Goal: Task Accomplishment & Management: Complete application form

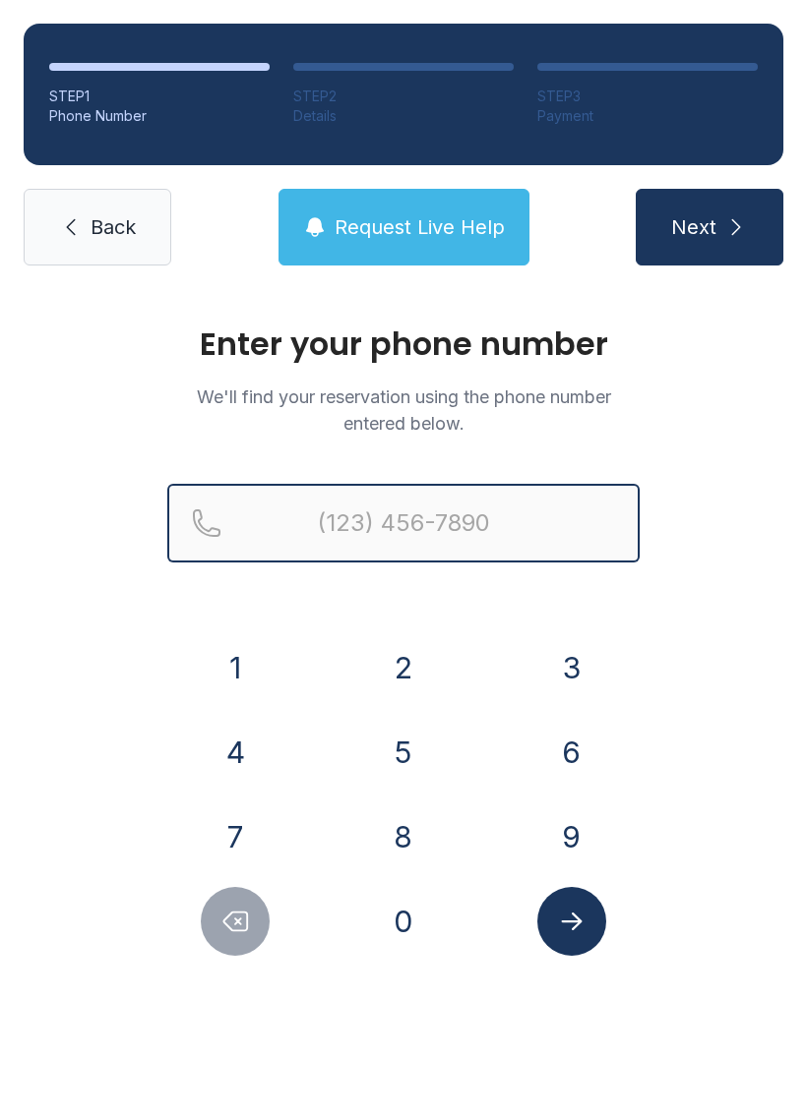
click at [469, 513] on input "Reservation phone number" at bounding box center [403, 523] width 472 height 79
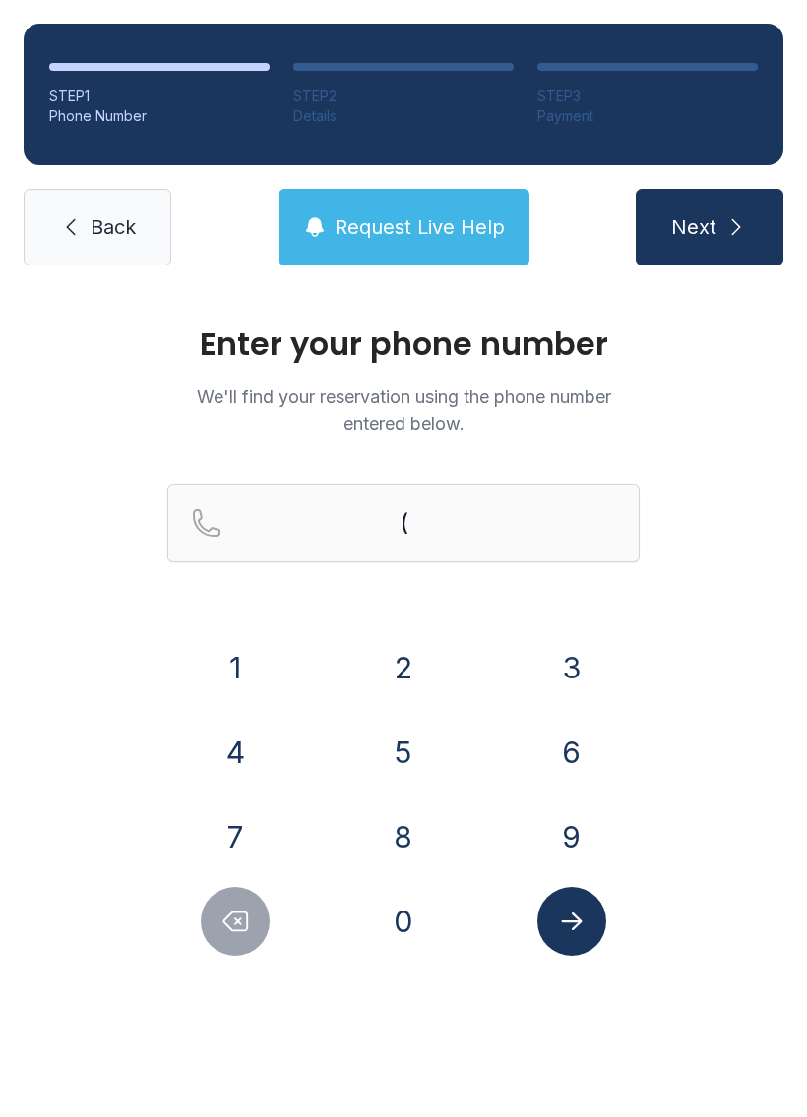
click at [405, 673] on button "2" at bounding box center [403, 667] width 69 height 69
click at [405, 672] on button "2" at bounding box center [403, 667] width 69 height 69
click at [409, 748] on button "5" at bounding box center [403, 752] width 69 height 69
click at [573, 835] on button "9" at bounding box center [571, 837] width 69 height 69
click at [399, 659] on button "2" at bounding box center [403, 667] width 69 height 69
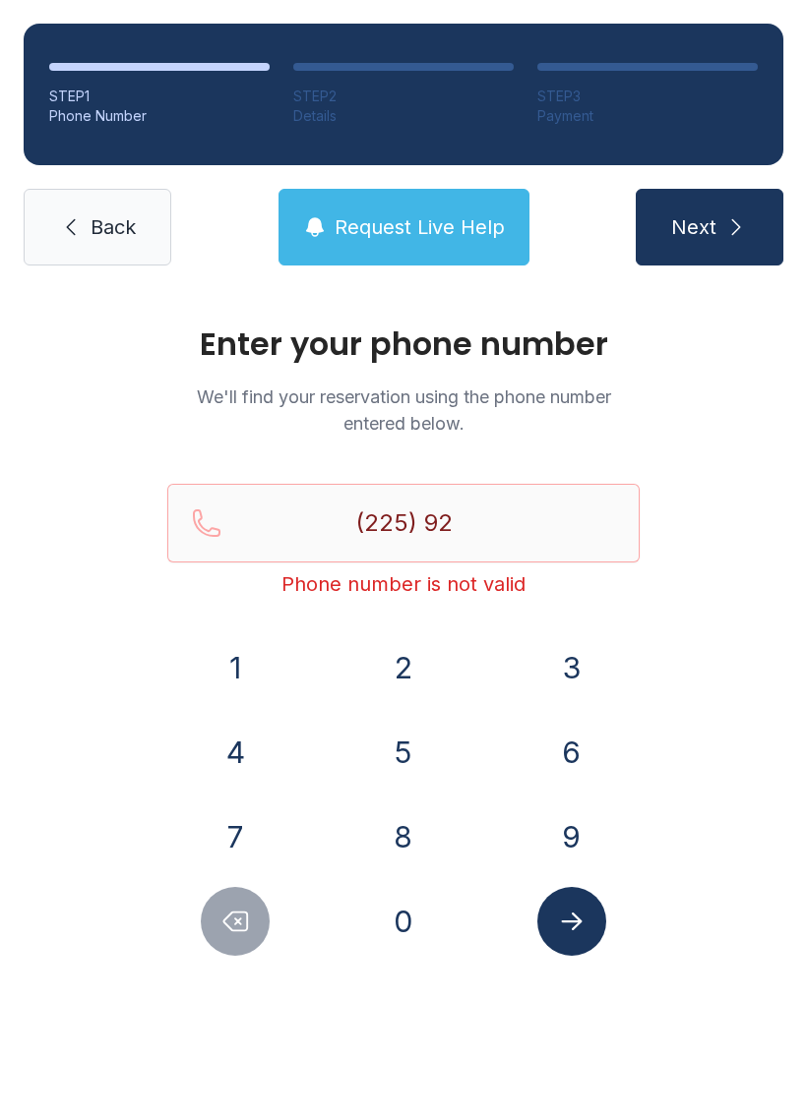
click at [238, 666] on button "1" at bounding box center [235, 667] width 69 height 69
click at [405, 755] on button "5" at bounding box center [403, 752] width 69 height 69
click at [240, 664] on button "1" at bounding box center [235, 667] width 69 height 69
click at [243, 765] on button "4" at bounding box center [235, 752] width 69 height 69
click at [379, 769] on button "5" at bounding box center [403, 752] width 69 height 69
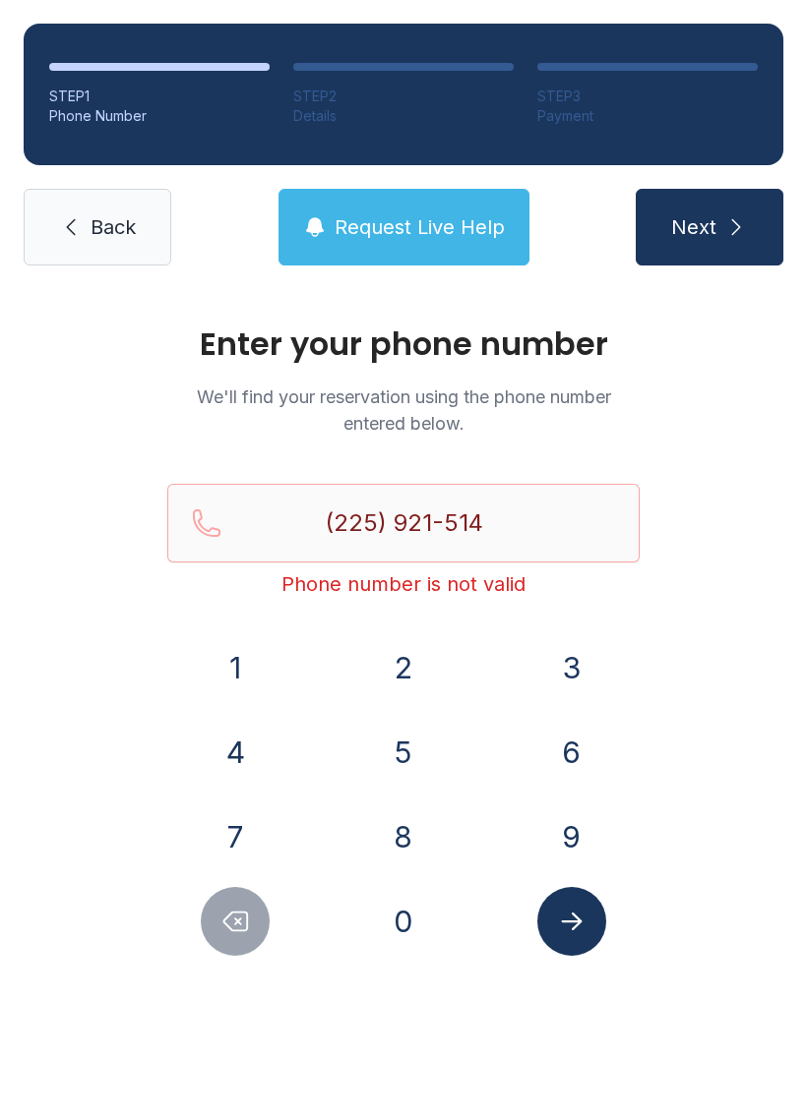
type input "[PHONE_NUMBER]"
click at [574, 930] on icon "Submit lookup form" at bounding box center [572, 922] width 30 height 30
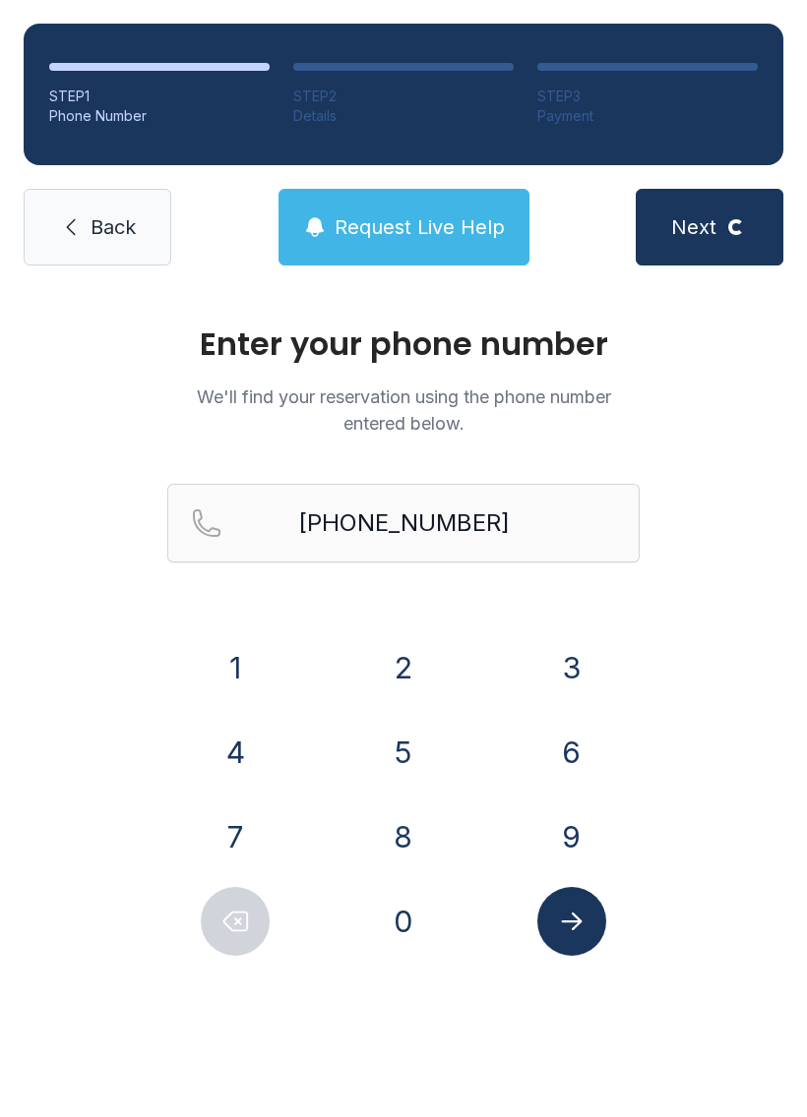
select select "**"
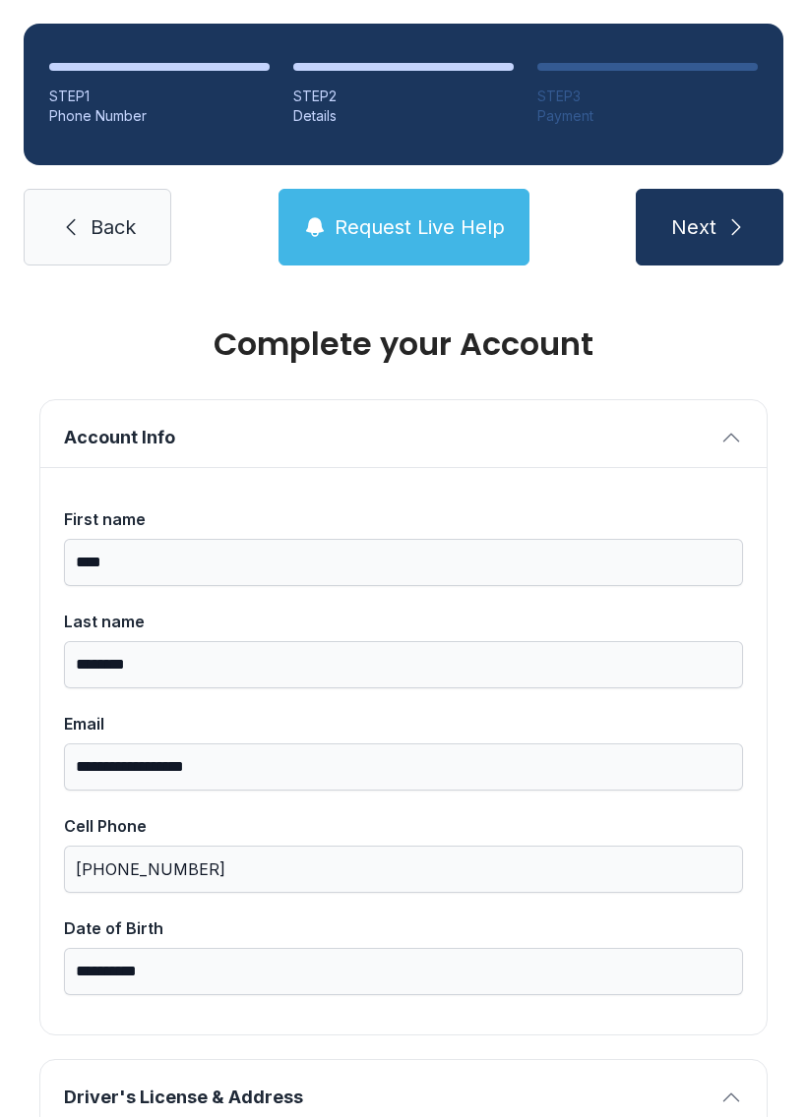
scroll to position [-1, 0]
click at [712, 238] on span "Next" at bounding box center [693, 227] width 45 height 28
type input "*"
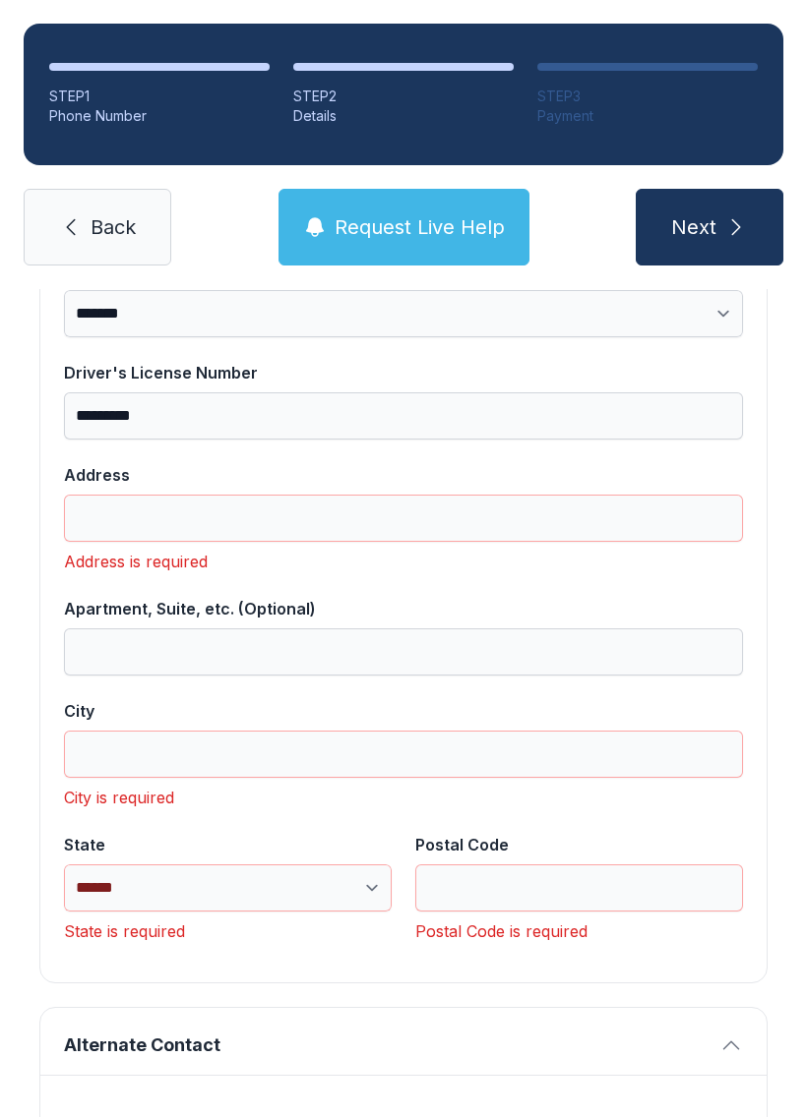
scroll to position [1094, 0]
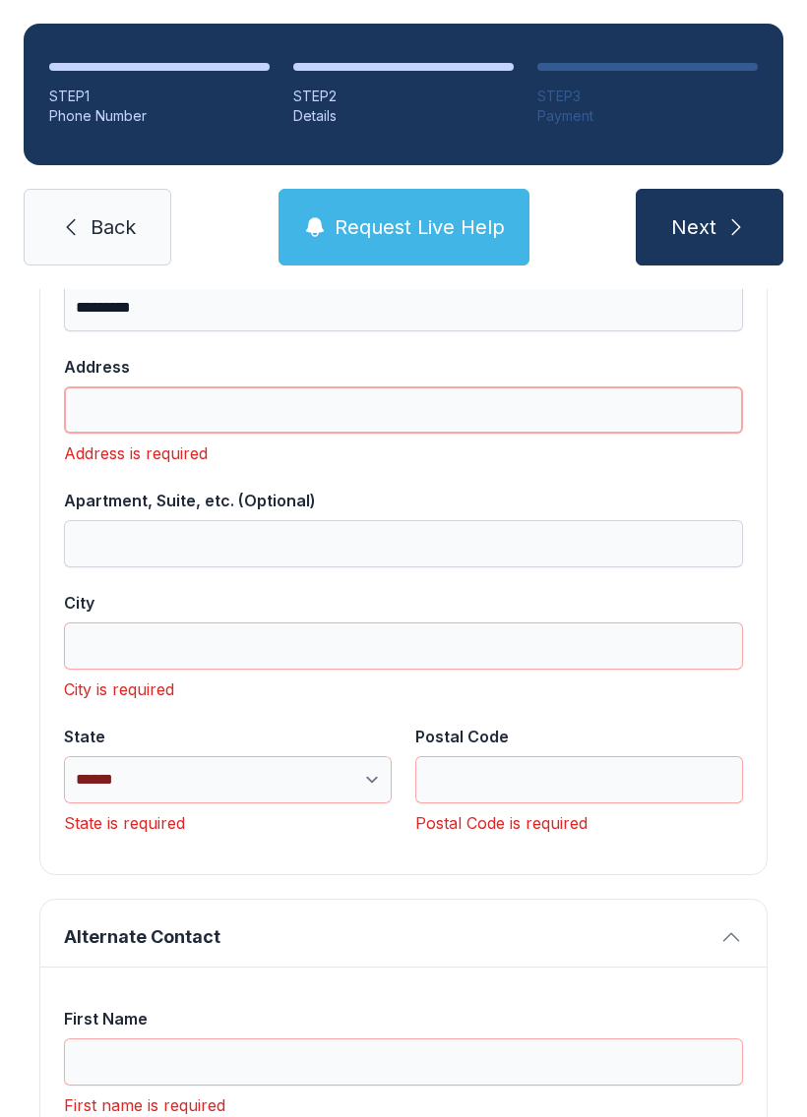
click at [242, 417] on input "Address" at bounding box center [403, 410] width 679 height 47
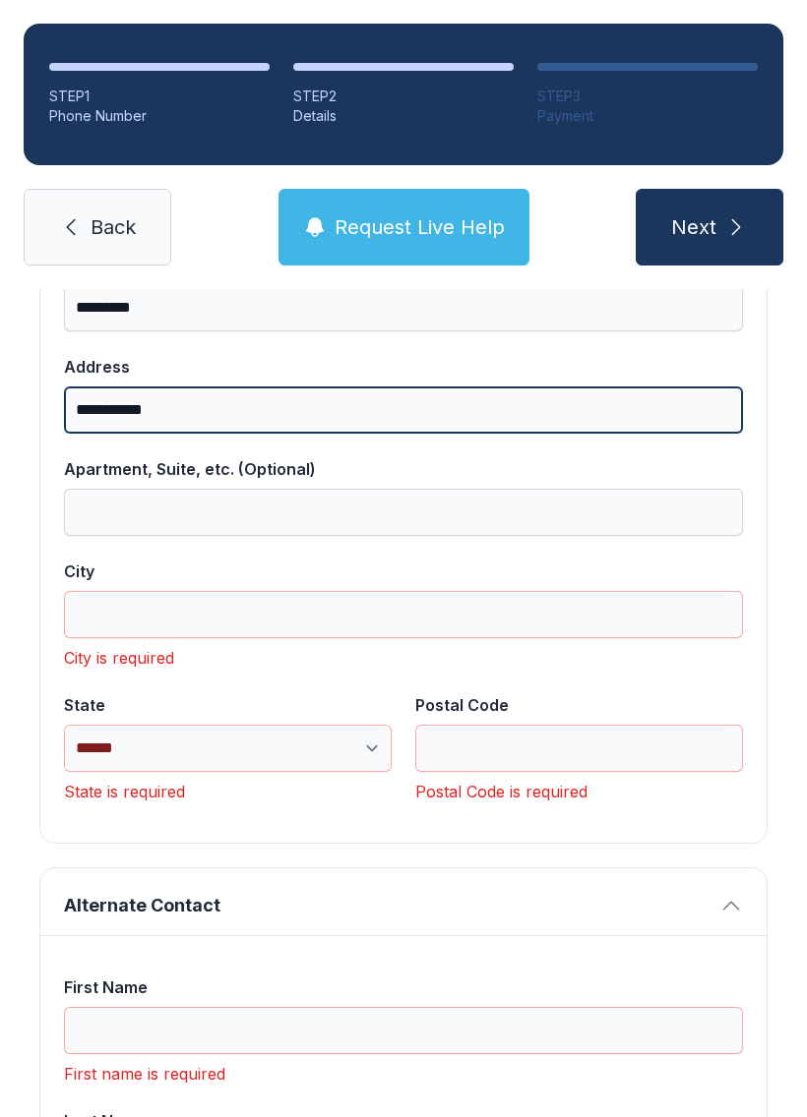
type input "**********"
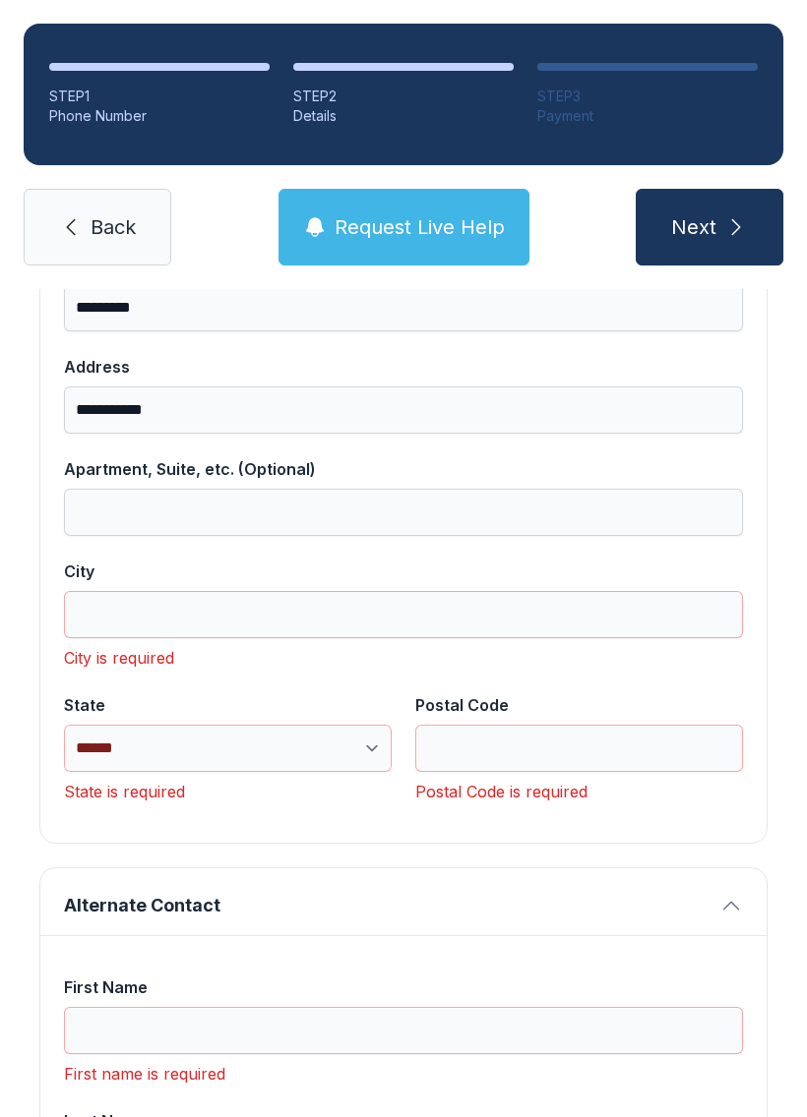
click at [223, 627] on input "City" at bounding box center [403, 614] width 679 height 47
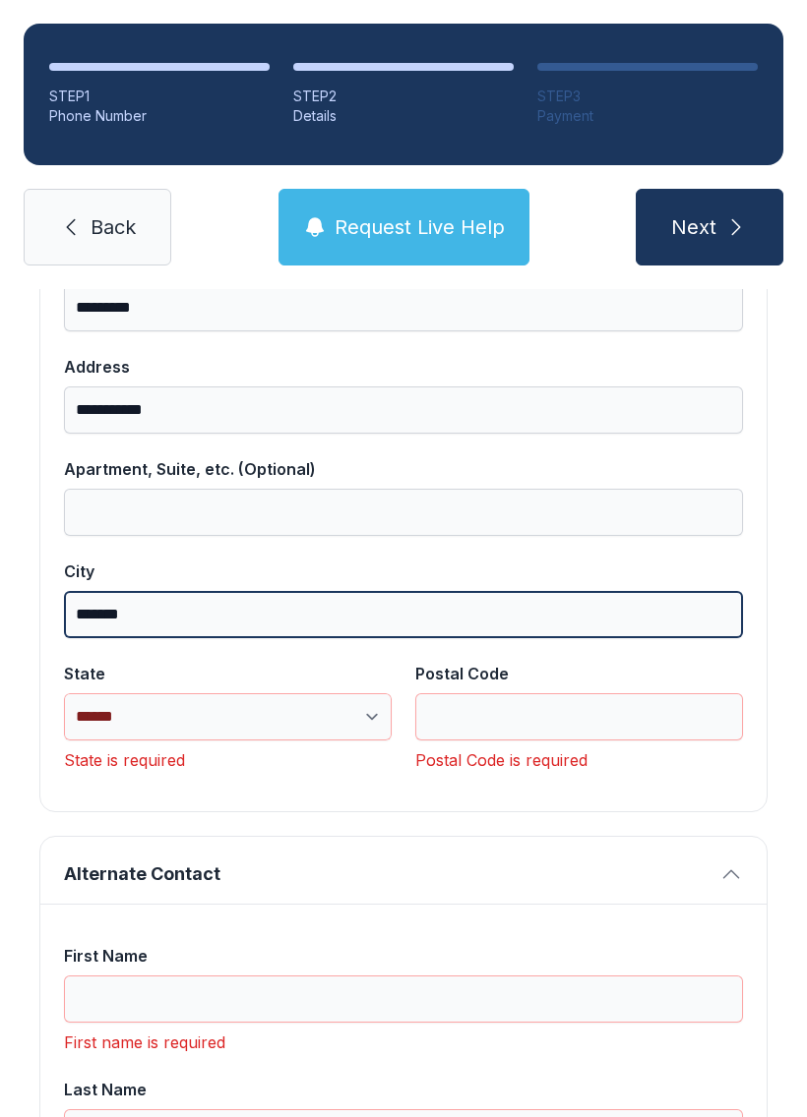
type input "*******"
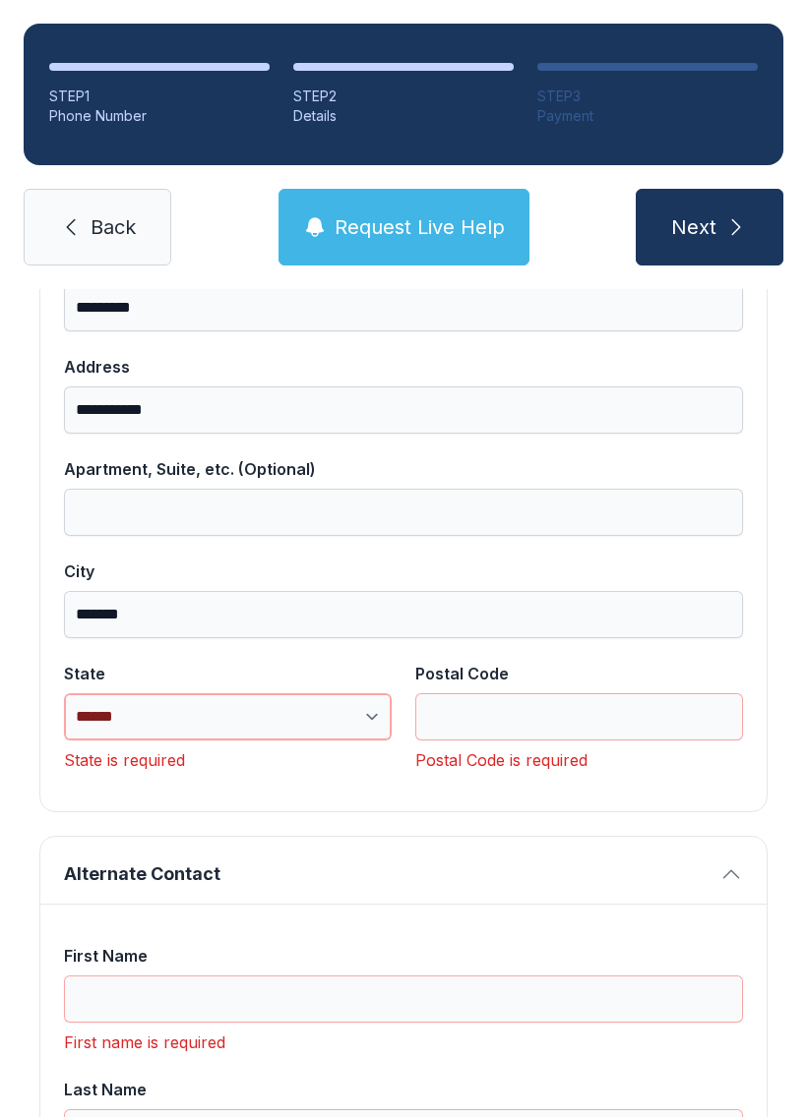
click at [271, 723] on select "**********" at bounding box center [228, 716] width 328 height 47
select select "**"
click at [576, 728] on input "Postal Code" at bounding box center [579, 716] width 328 height 47
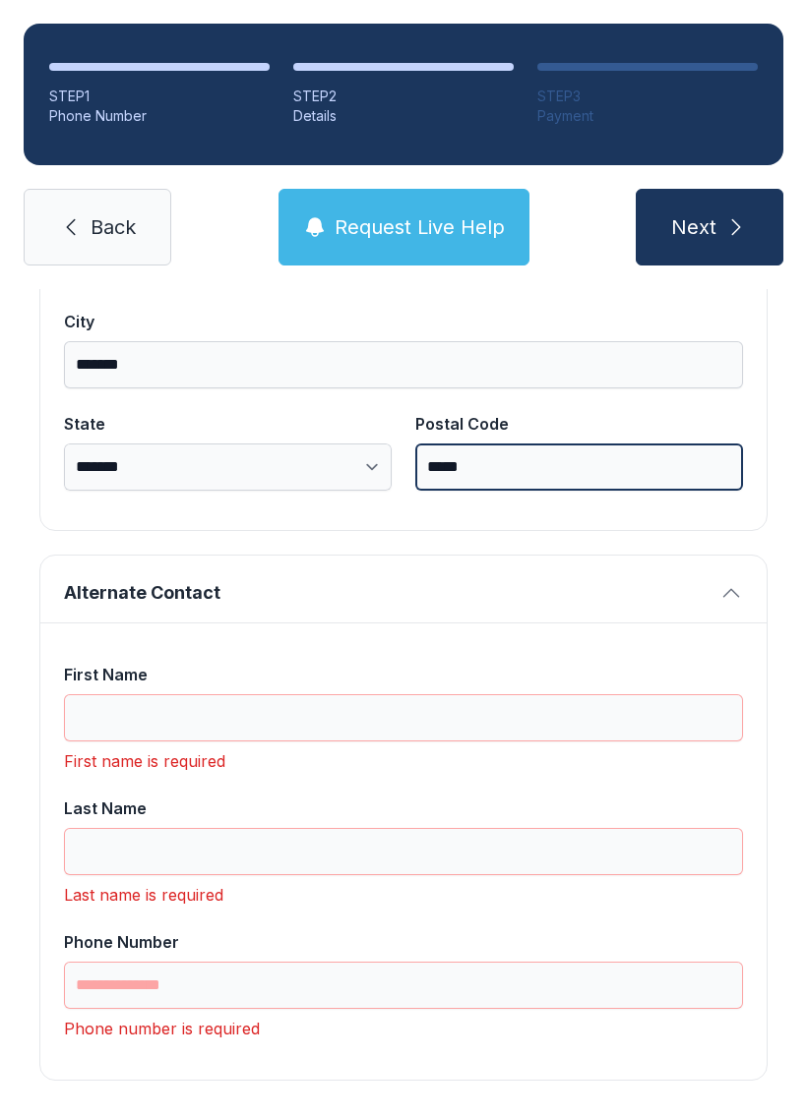
scroll to position [1343, 0]
type input "*****"
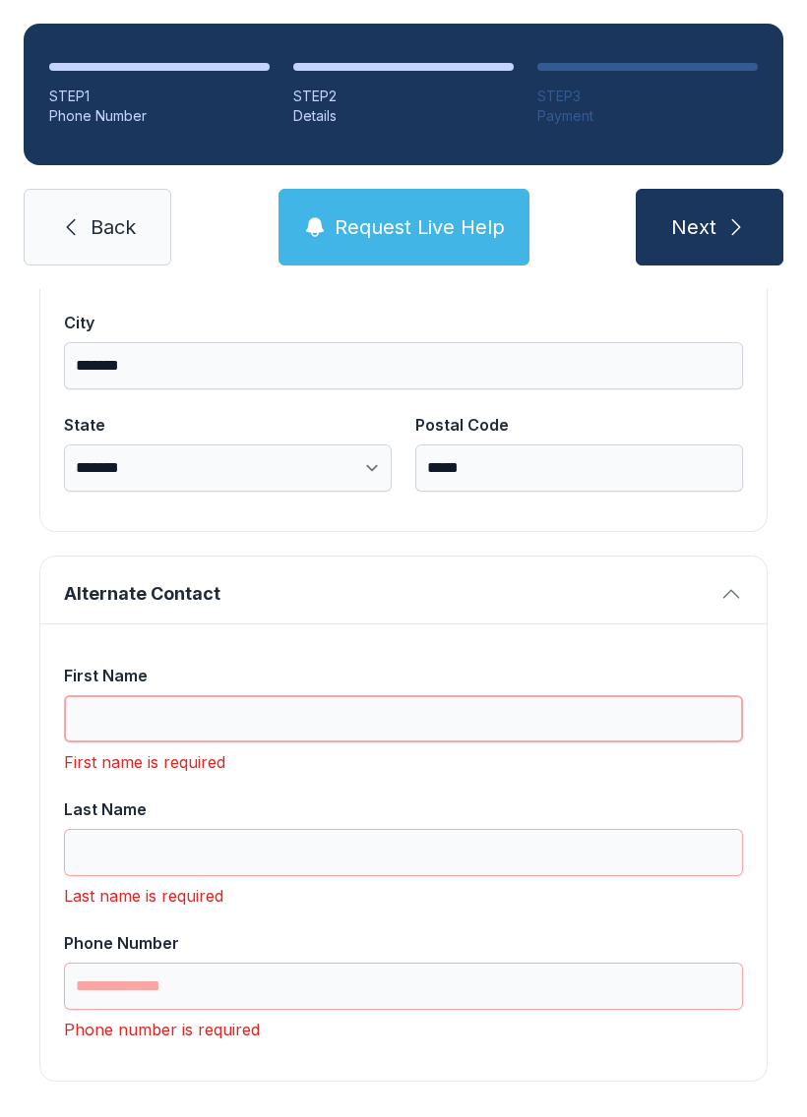
click at [335, 725] on input "First Name" at bounding box center [403, 718] width 679 height 47
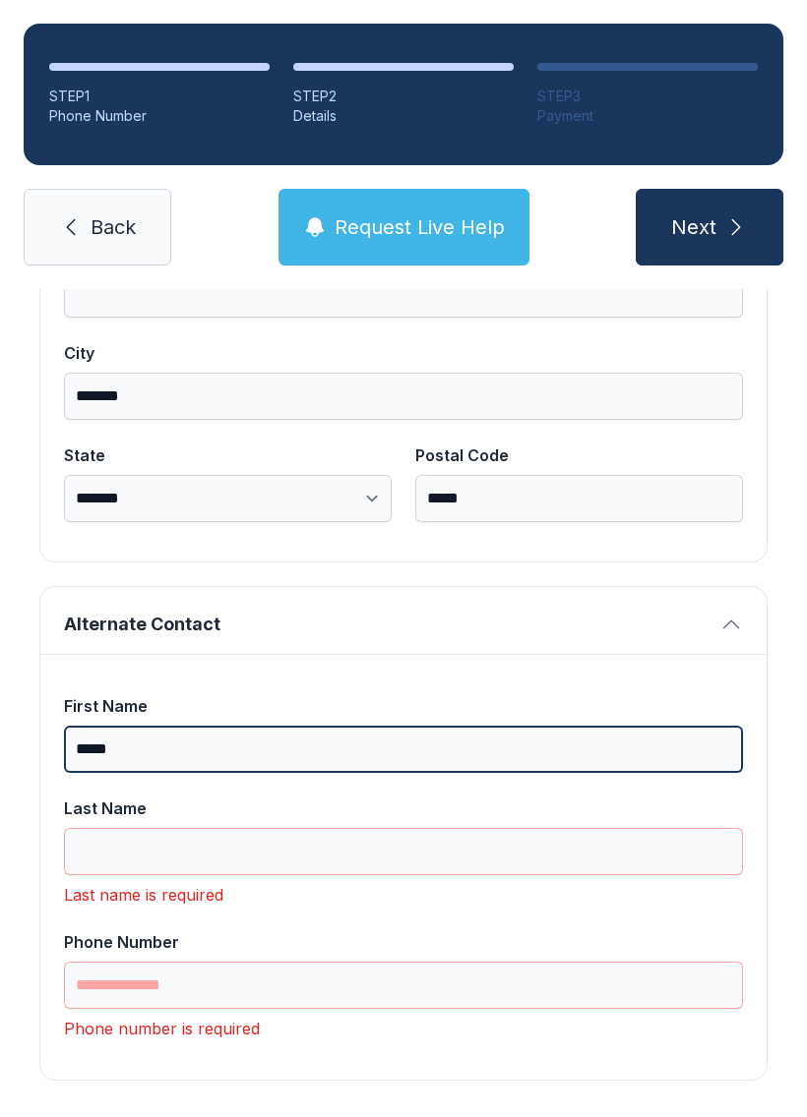
scroll to position [1311, 0]
type input "*****"
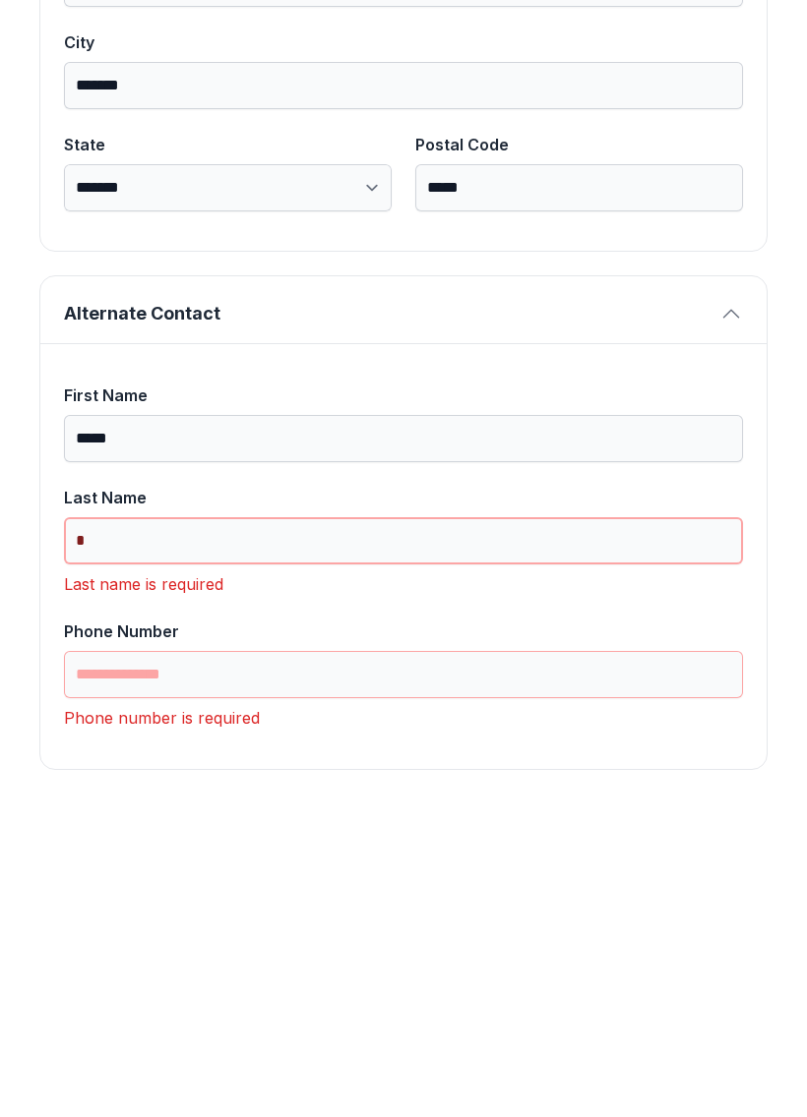
scroll to position [1280, 0]
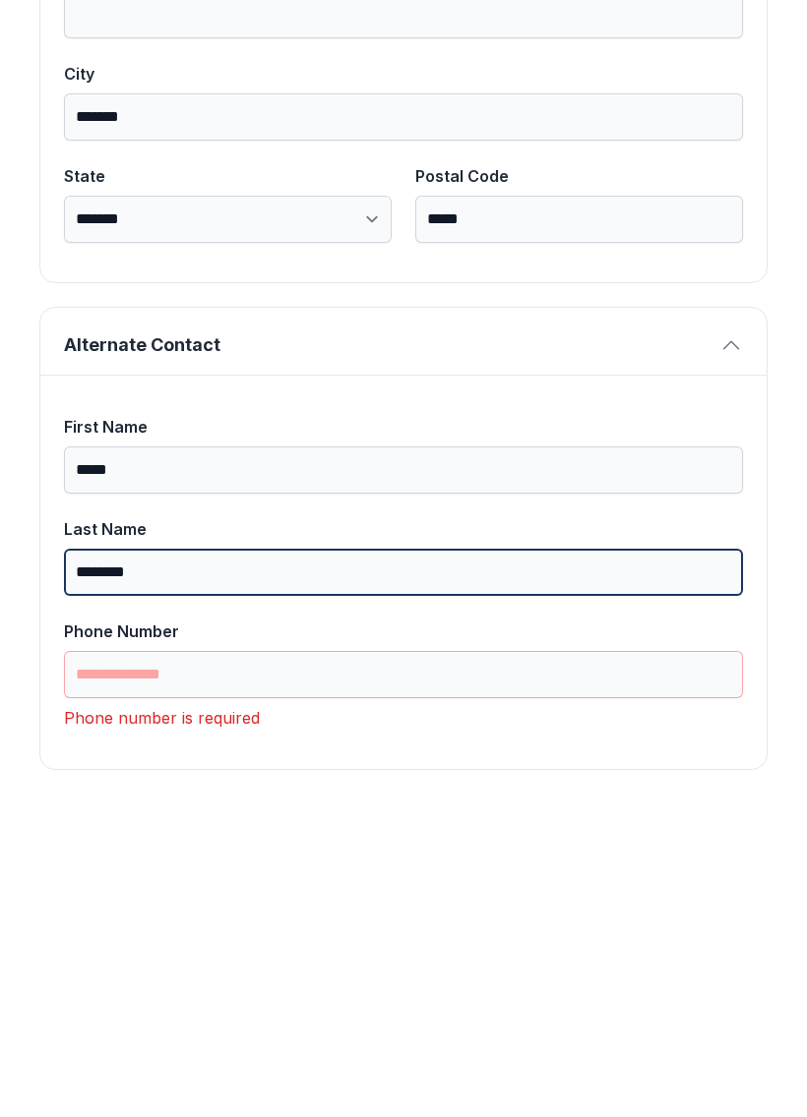
type input "********"
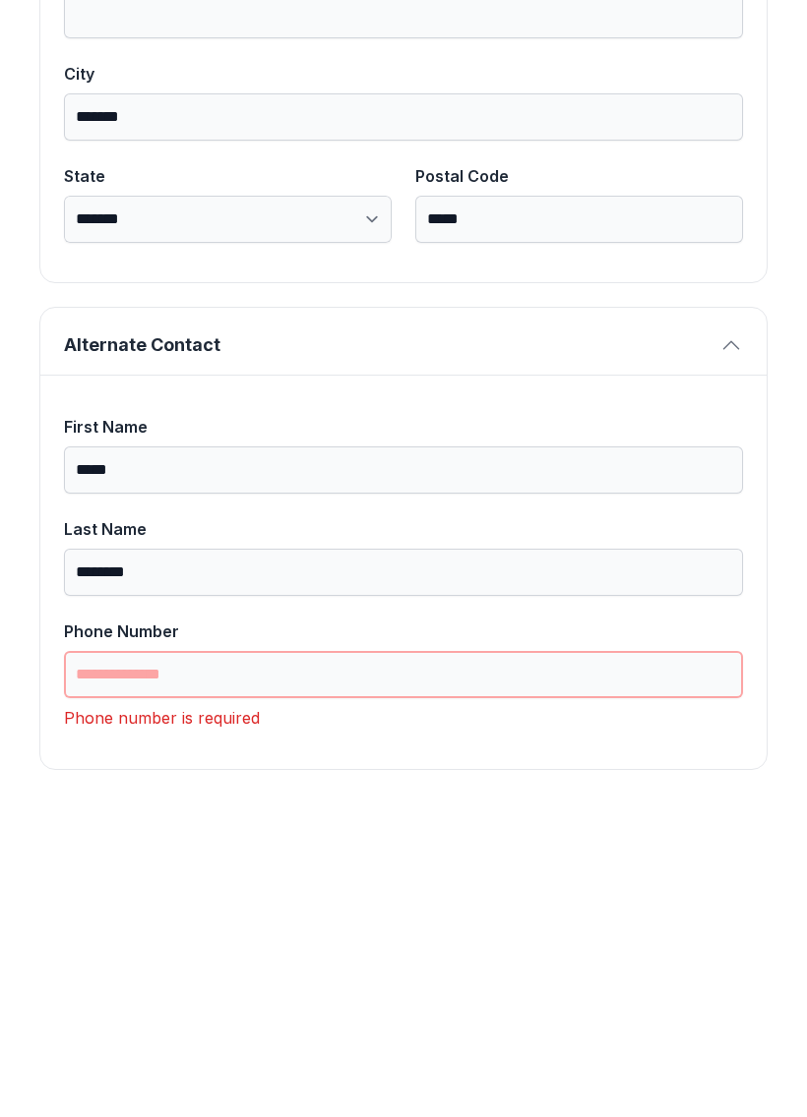
click at [338, 963] on input "Phone Number" at bounding box center [403, 986] width 679 height 47
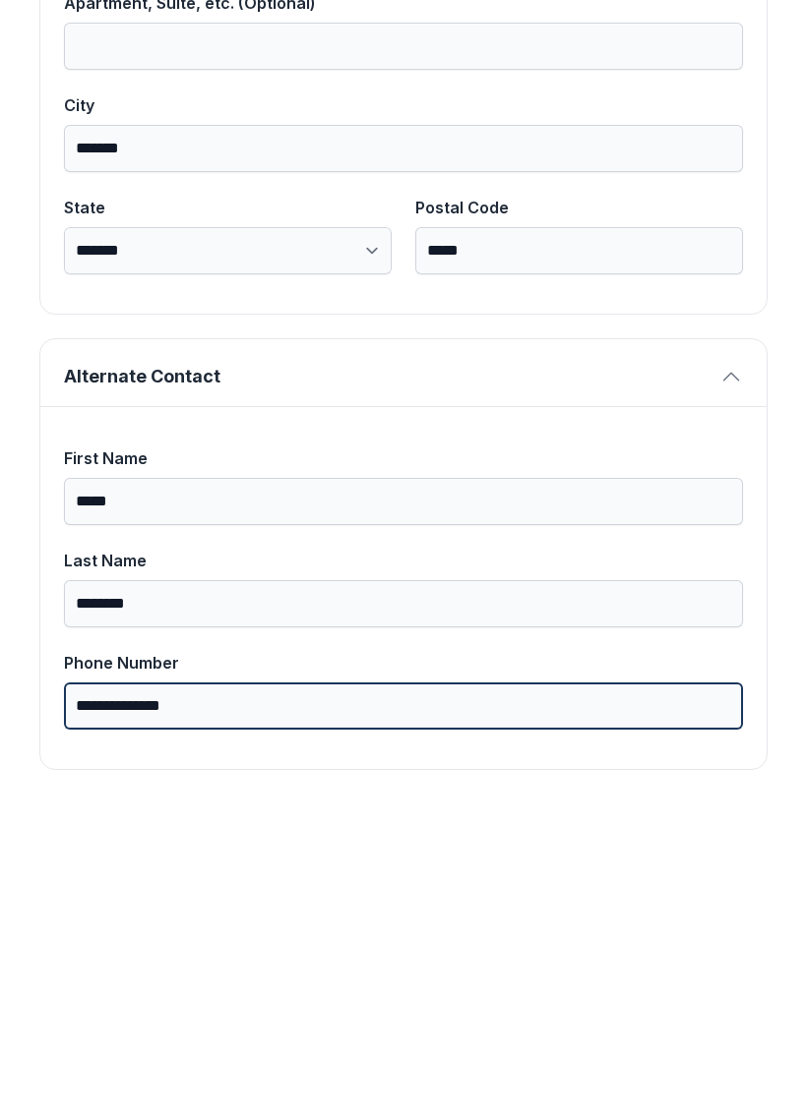
type input "**********"
click at [708, 189] on button "Next" at bounding box center [709, 227] width 148 height 77
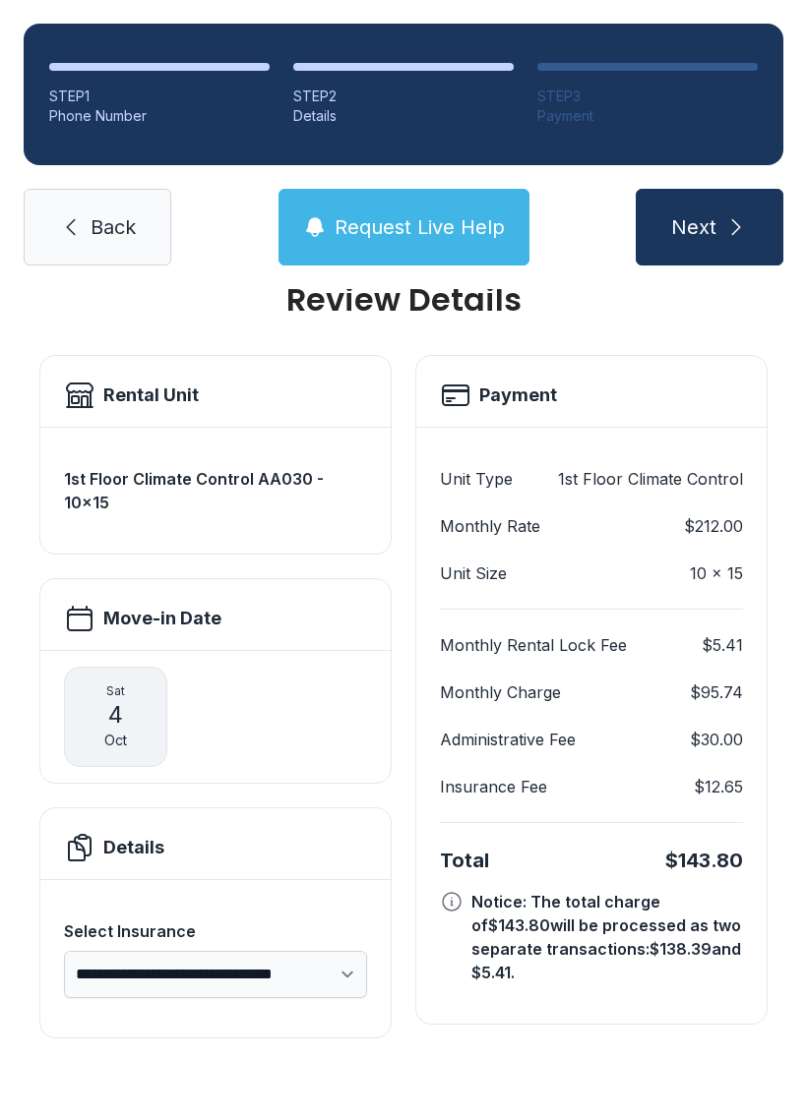
scroll to position [0, 0]
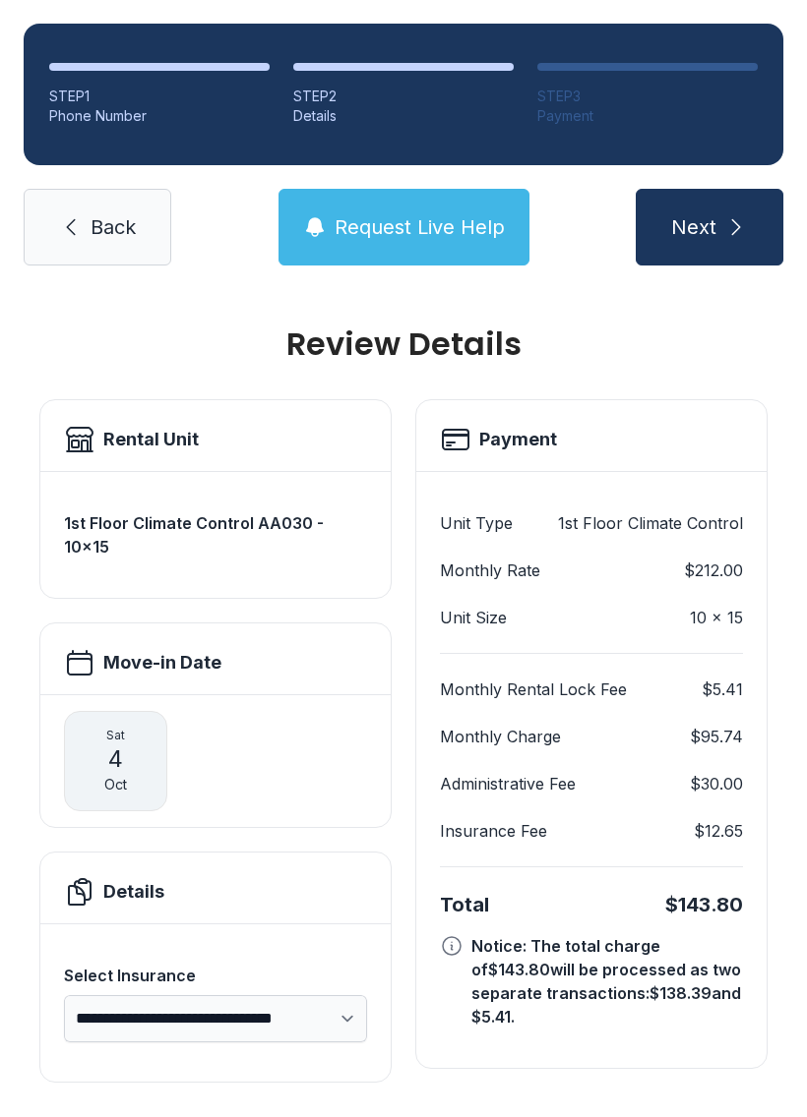
click at [123, 213] on span "Back" at bounding box center [112, 227] width 45 height 28
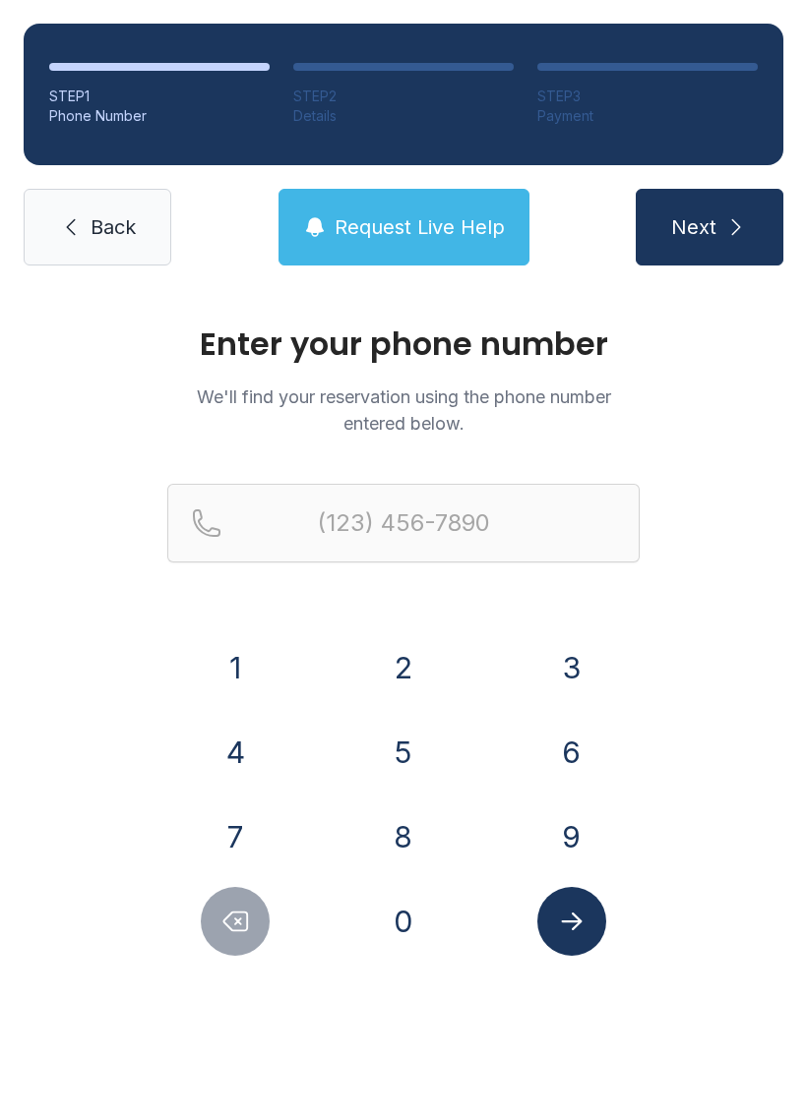
click at [401, 673] on button "2" at bounding box center [403, 667] width 69 height 69
click at [400, 673] on button "2" at bounding box center [403, 667] width 69 height 69
click at [402, 749] on button "5" at bounding box center [403, 752] width 69 height 69
click at [558, 810] on button "9" at bounding box center [571, 837] width 69 height 69
click at [395, 677] on button "2" at bounding box center [403, 667] width 69 height 69
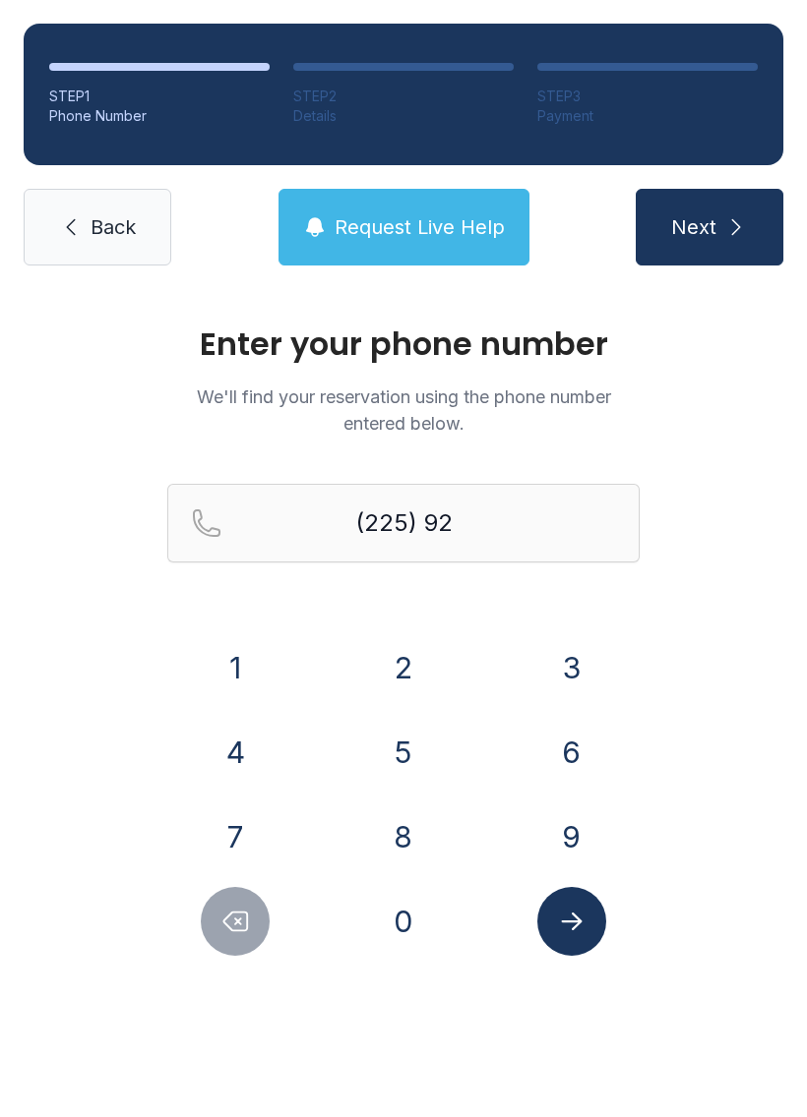
click at [240, 666] on button "1" at bounding box center [235, 667] width 69 height 69
click at [412, 749] on button "5" at bounding box center [403, 752] width 69 height 69
click at [255, 680] on button "1" at bounding box center [235, 667] width 69 height 69
click at [252, 766] on button "4" at bounding box center [235, 752] width 69 height 69
click at [412, 758] on button "5" at bounding box center [403, 752] width 69 height 69
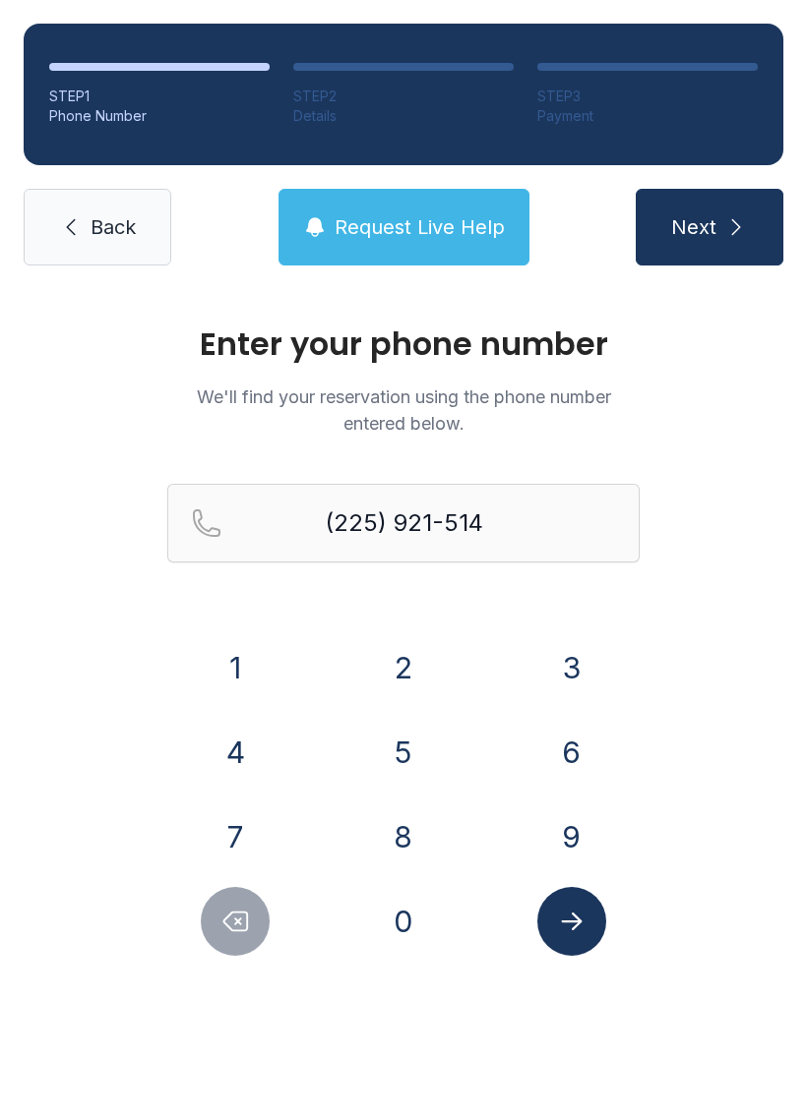
type input "[PHONE_NUMBER]"
click at [564, 930] on icon "Submit lookup form" at bounding box center [572, 922] width 30 height 30
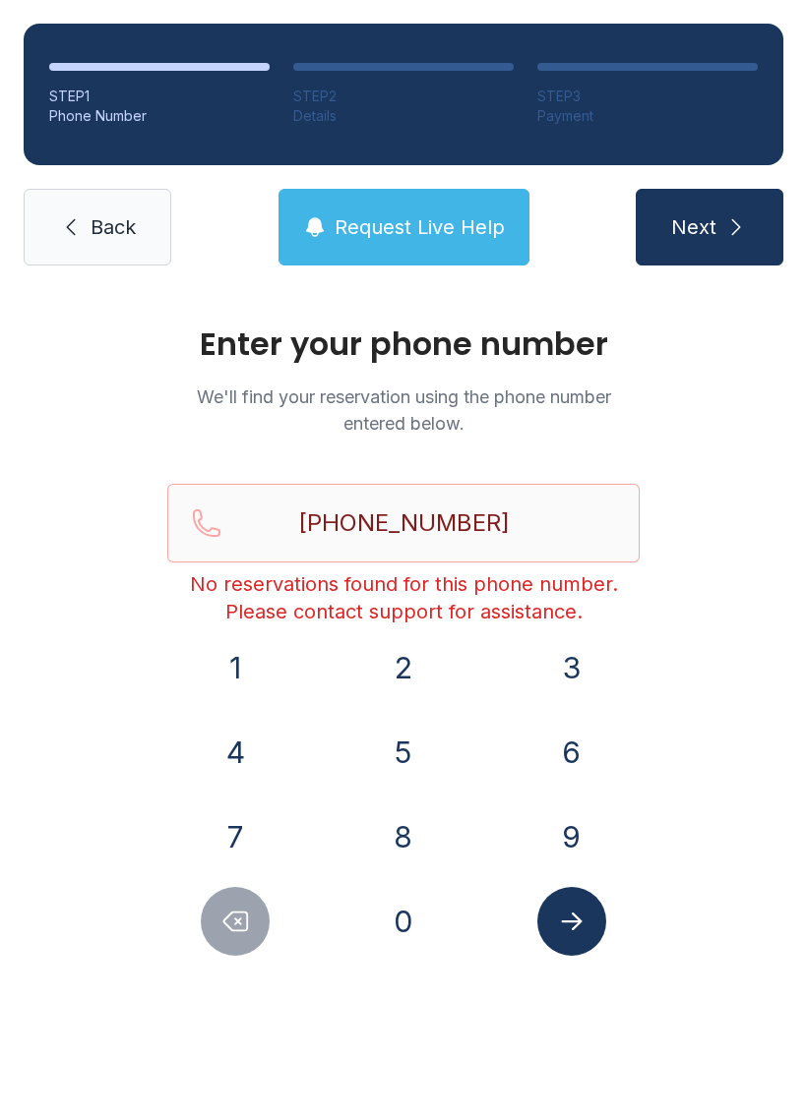
click at [116, 205] on link "Back" at bounding box center [98, 227] width 148 height 77
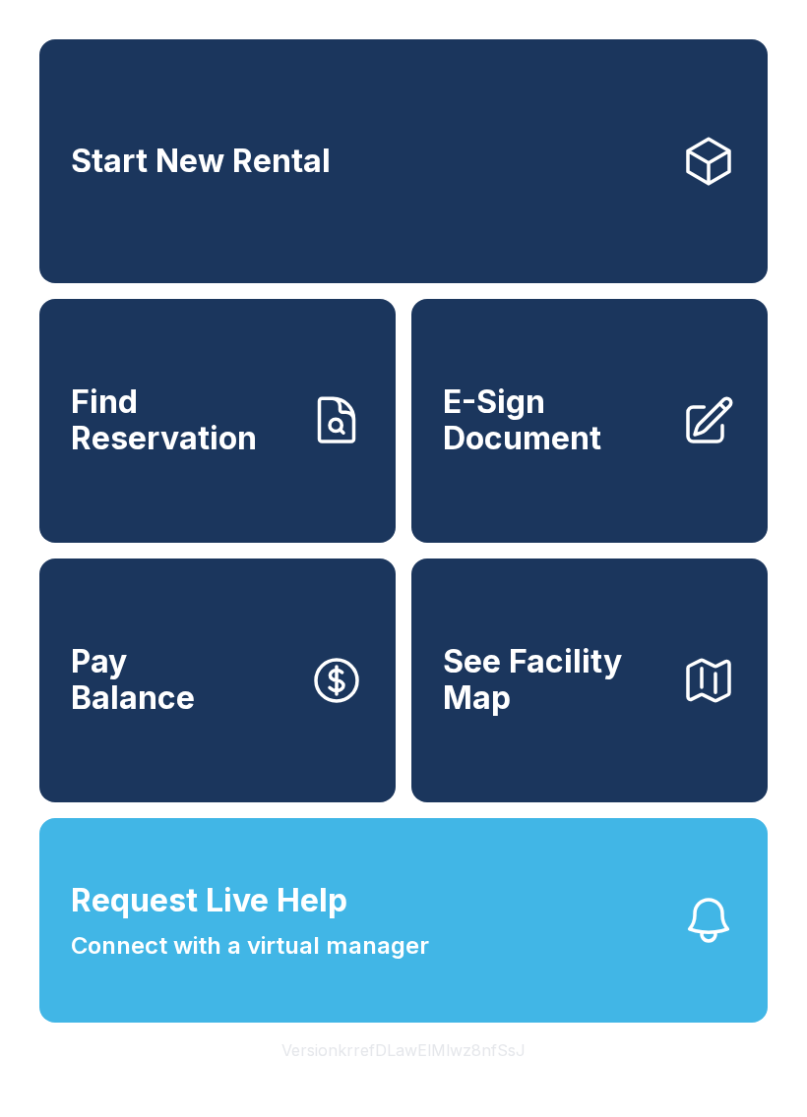
click at [588, 453] on span "E-Sign Document" at bounding box center [554, 421] width 222 height 72
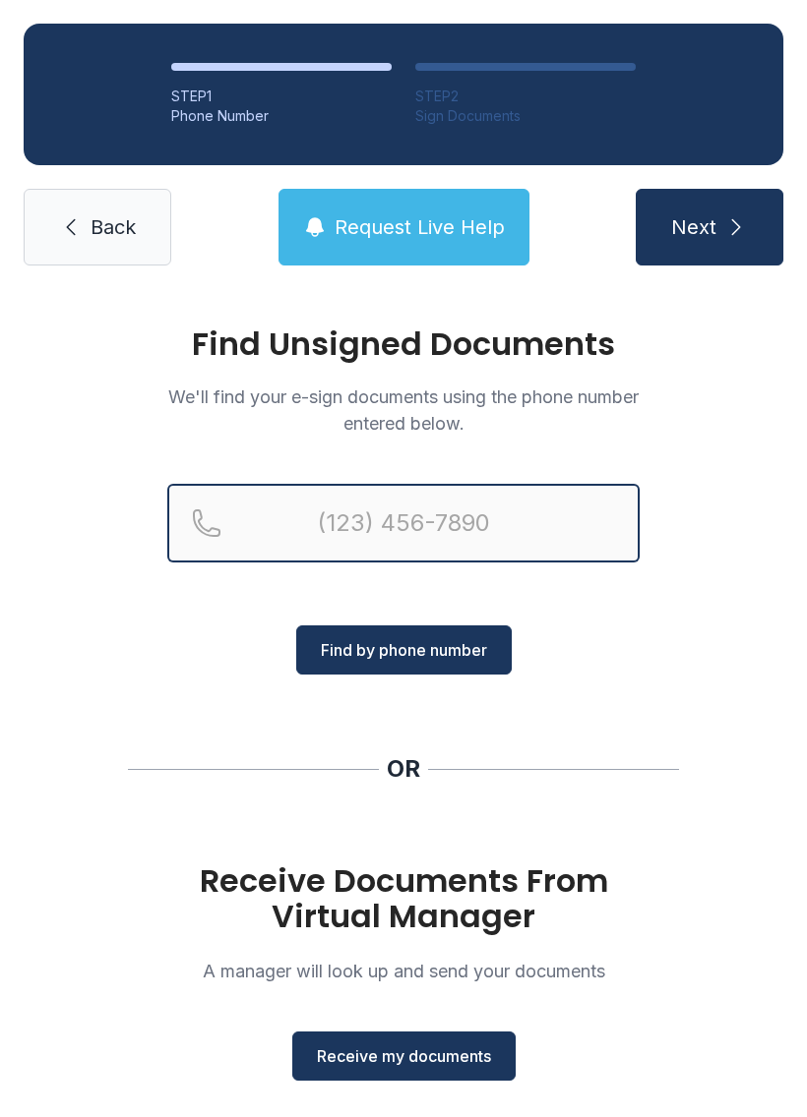
click at [483, 532] on input "Reservation phone number" at bounding box center [403, 523] width 472 height 79
type input "[PHONE_NUMBER]"
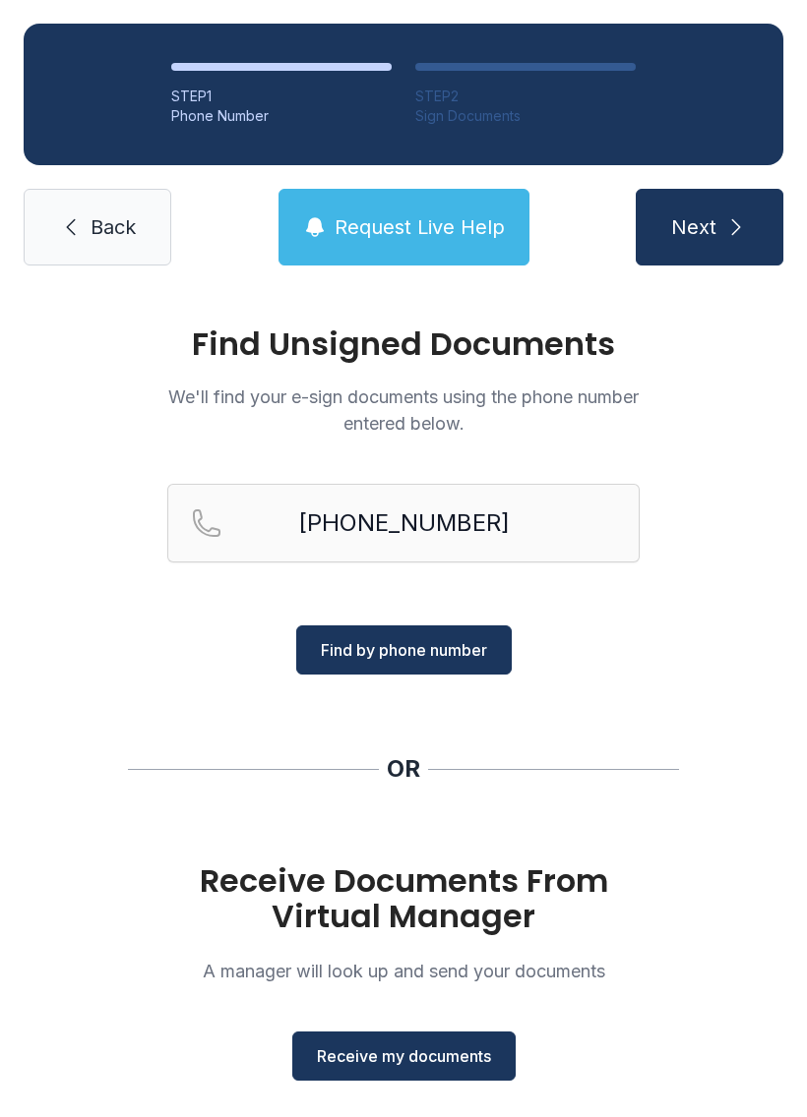
click at [460, 638] on span "Find by phone number" at bounding box center [404, 650] width 166 height 24
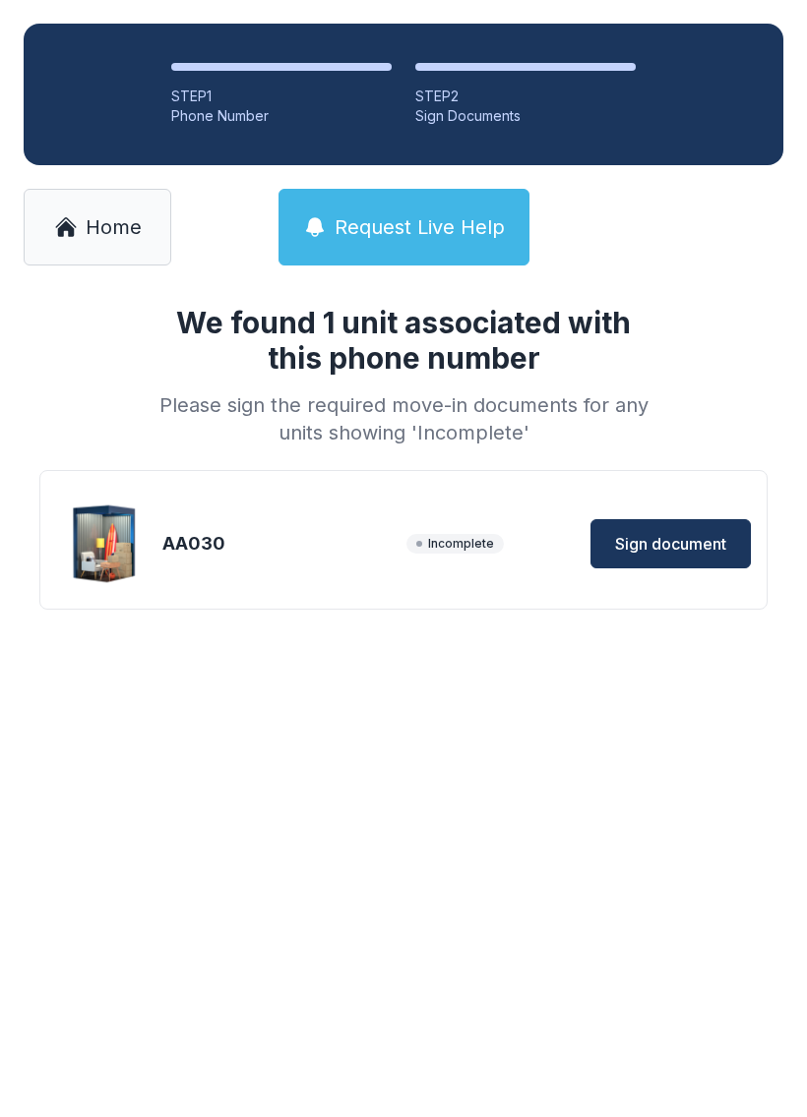
click at [664, 534] on span "Sign document" at bounding box center [670, 544] width 111 height 24
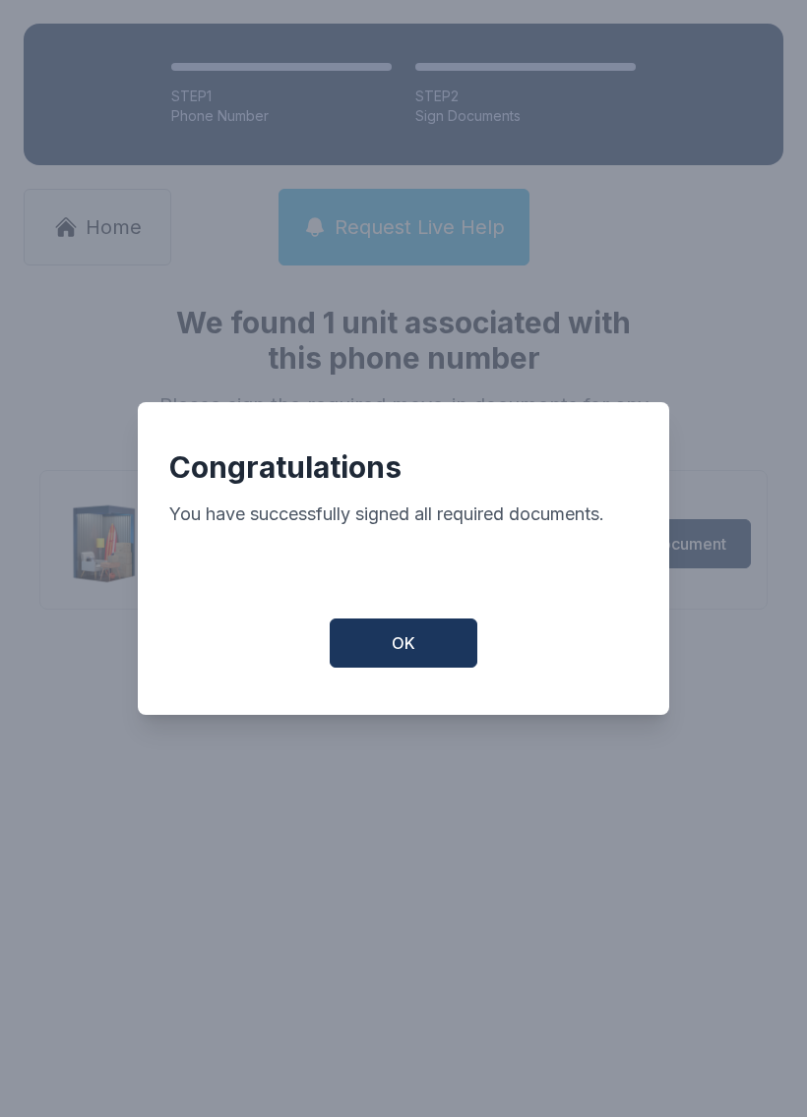
click at [426, 653] on button "OK" at bounding box center [404, 643] width 148 height 49
